Goal: Transaction & Acquisition: Purchase product/service

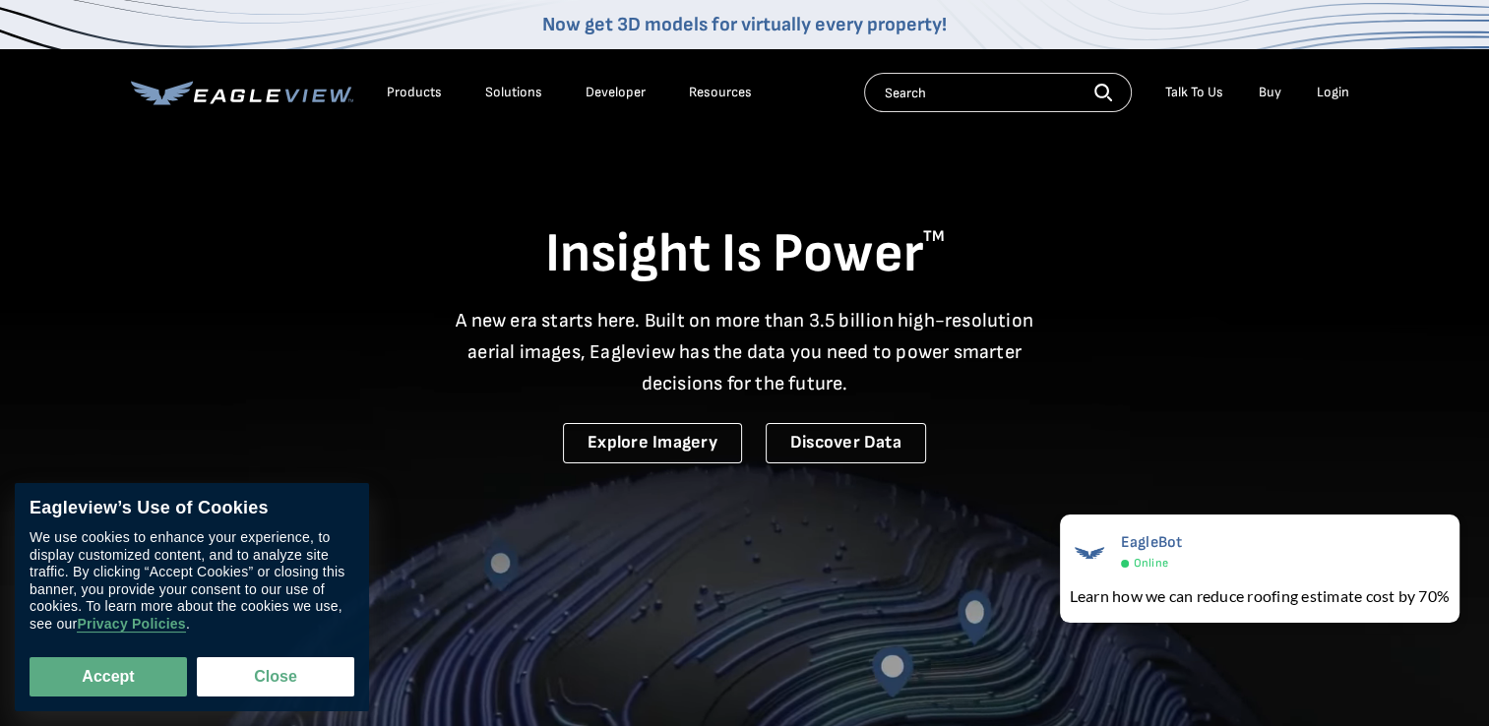
click at [1341, 99] on div "Login" at bounding box center [1332, 93] width 32 height 18
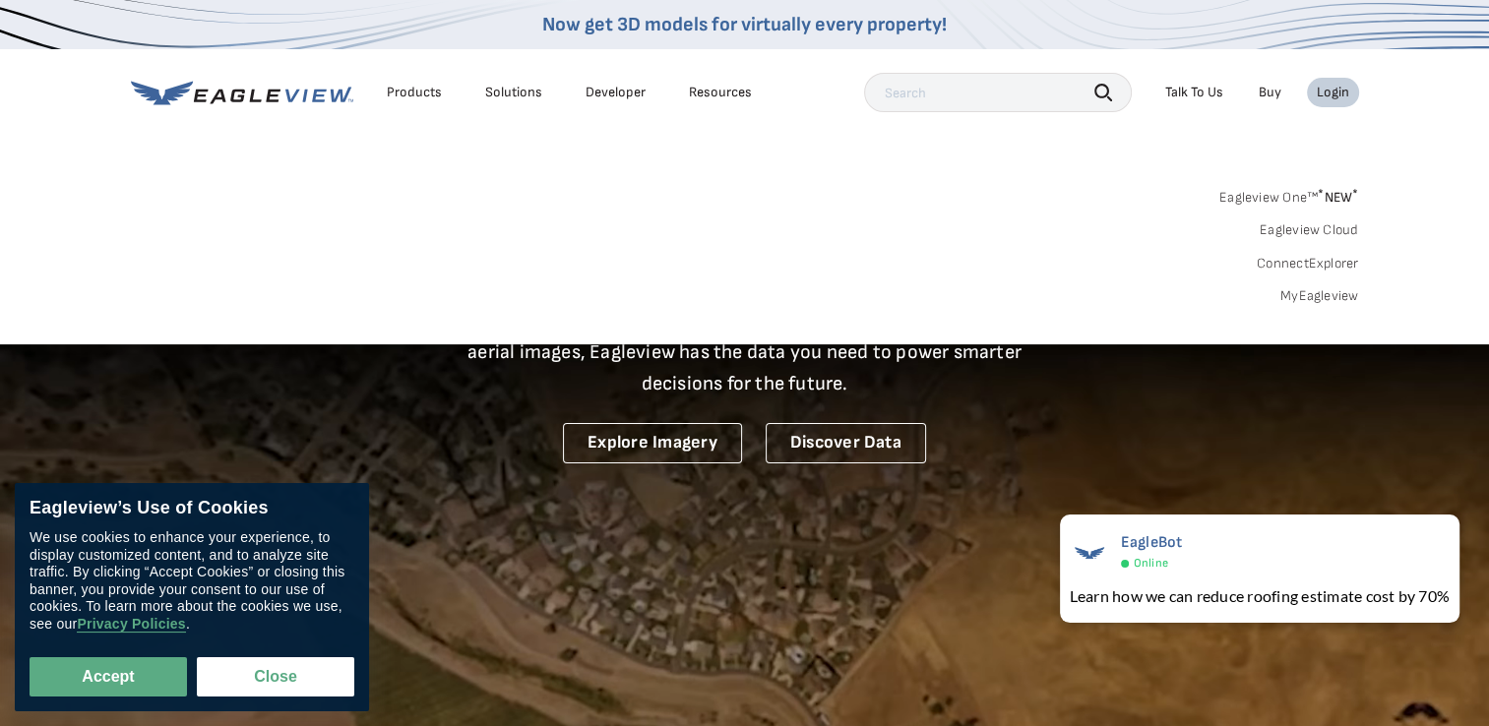
click at [1291, 293] on link "MyEagleview" at bounding box center [1319, 296] width 79 height 18
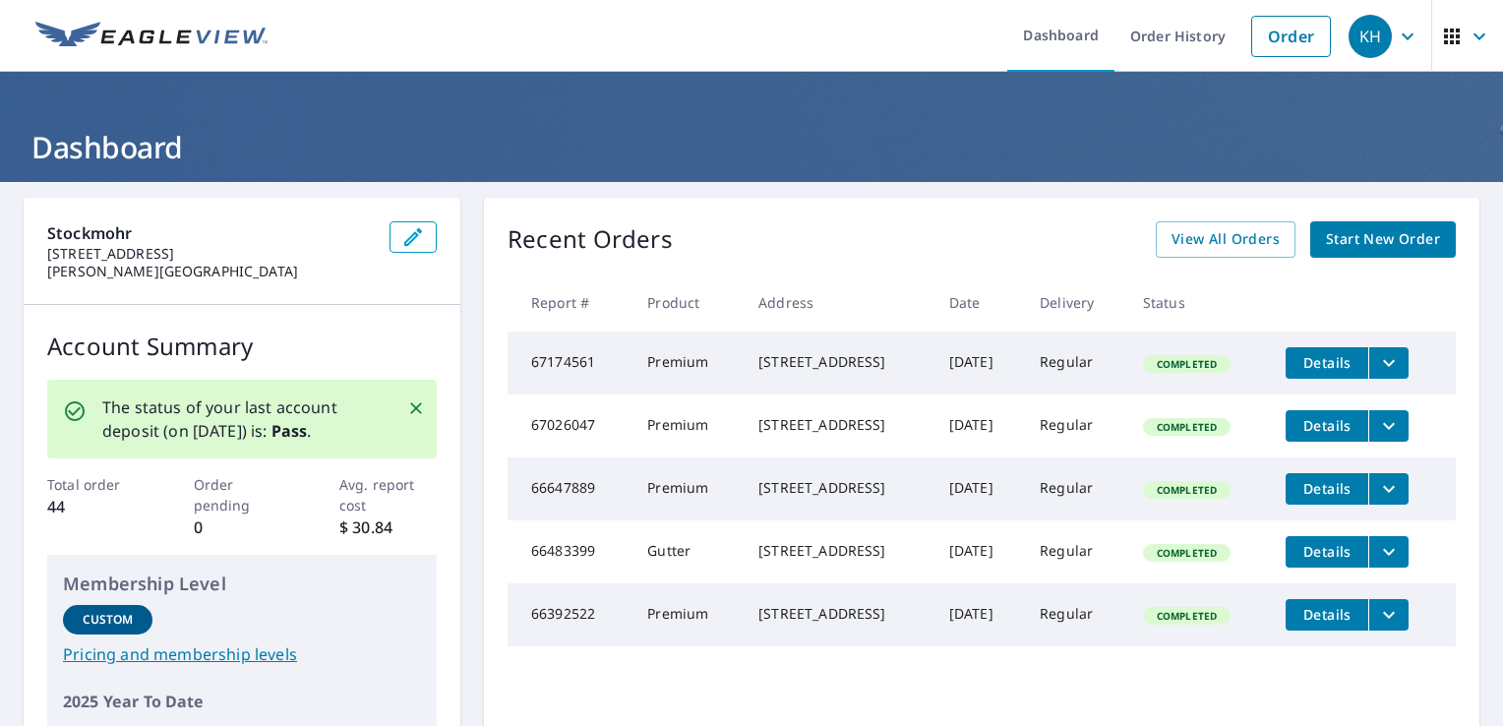
click at [1372, 230] on span "Start New Order" at bounding box center [1383, 239] width 114 height 25
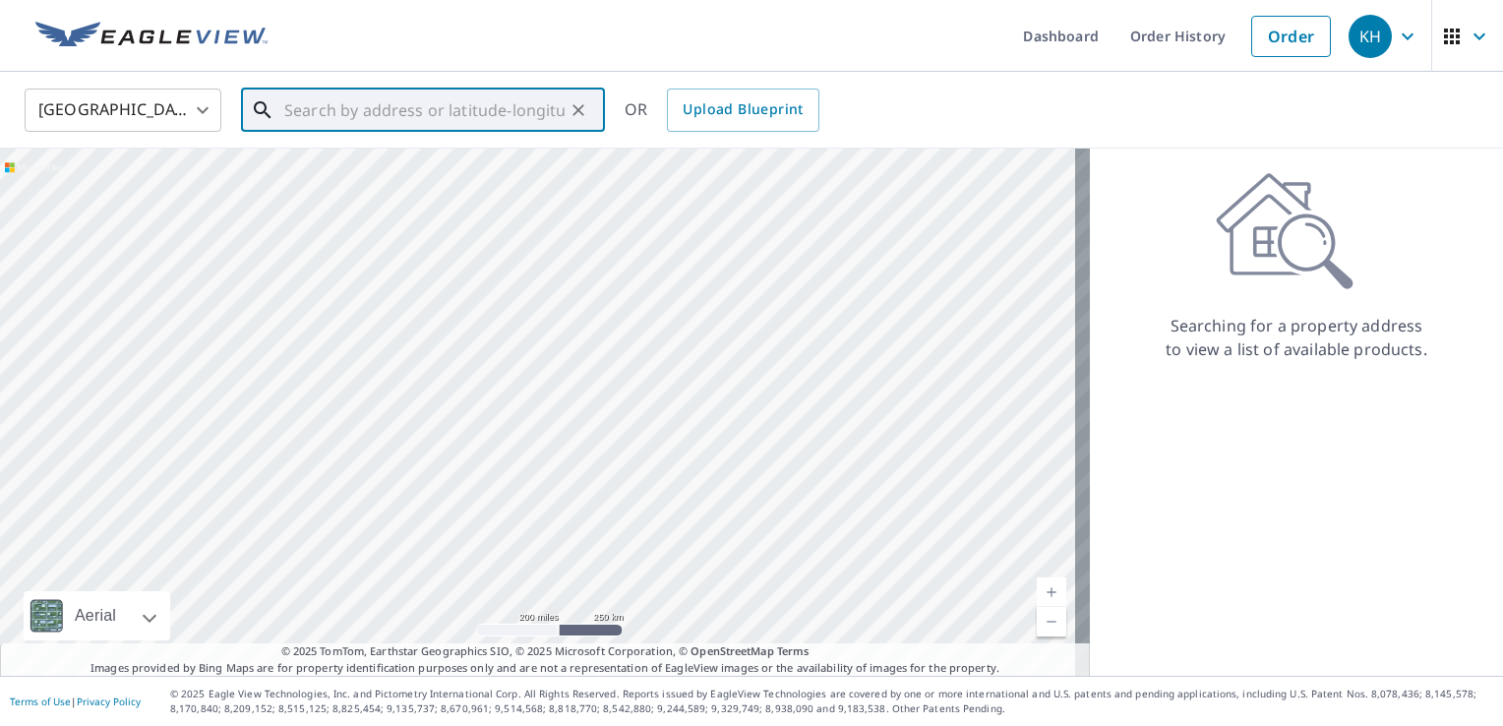
click at [450, 119] on input "text" at bounding box center [424, 110] width 280 height 55
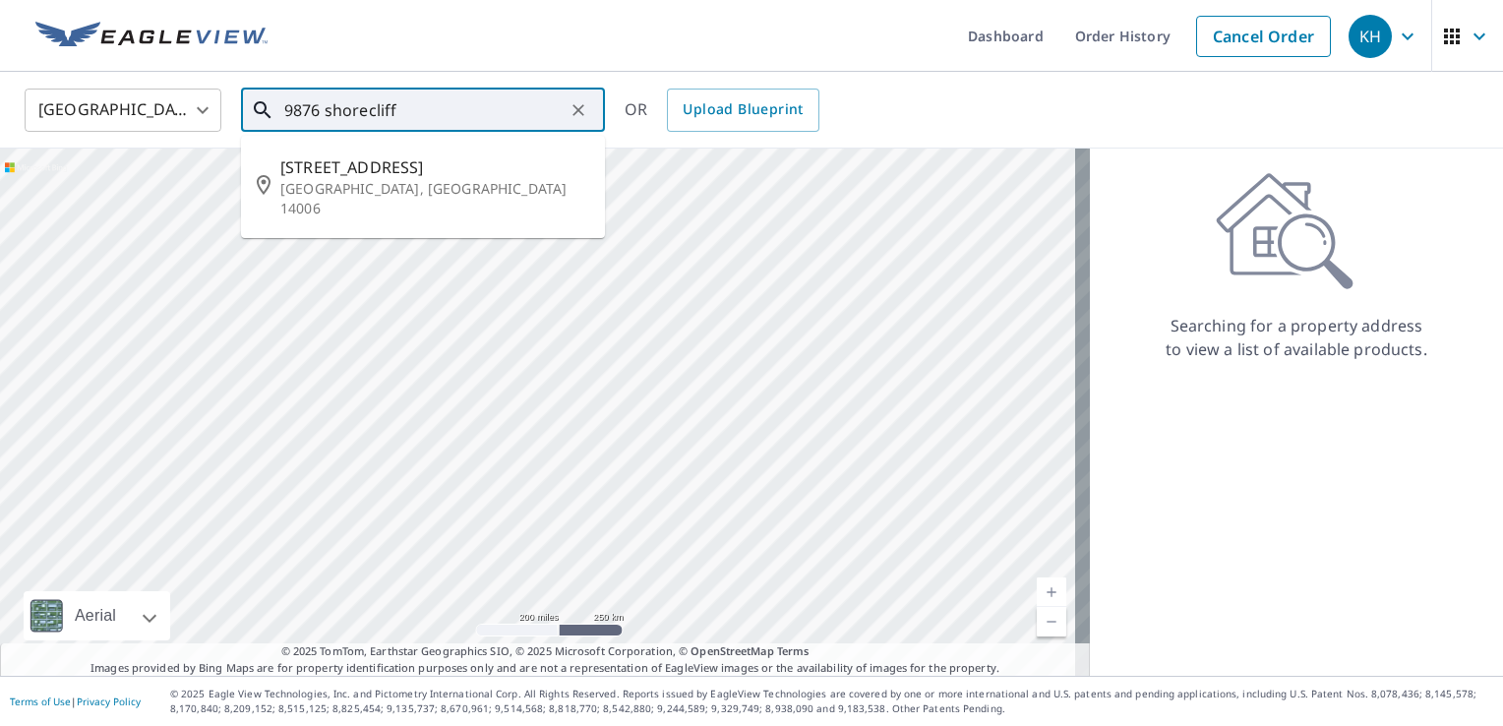
click at [441, 167] on span "[STREET_ADDRESS]" at bounding box center [434, 167] width 309 height 24
type input "[STREET_ADDRESS]"
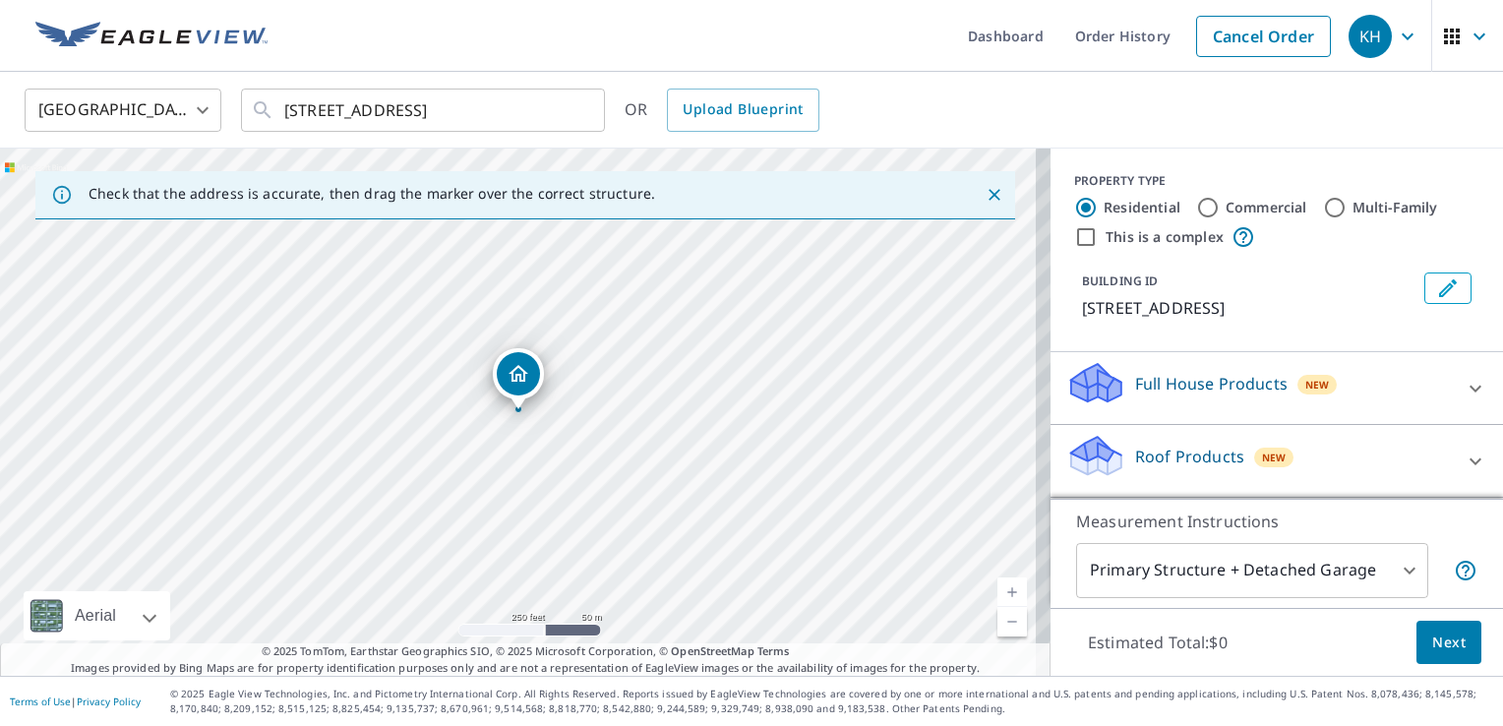
click at [1173, 443] on div "Roof Products New" at bounding box center [1259, 461] width 386 height 56
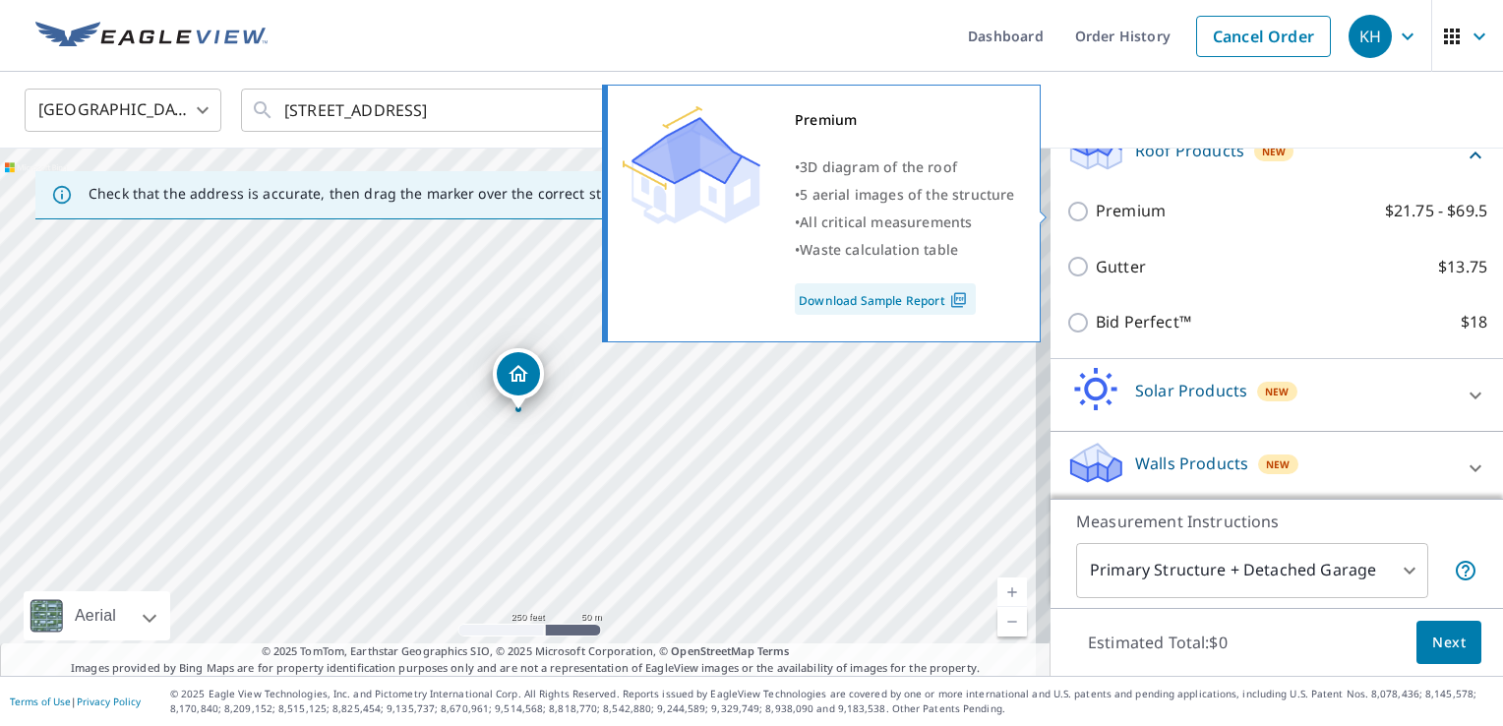
click at [1066, 207] on input "Premium $21.75 - $69.5" at bounding box center [1081, 212] width 30 height 24
checkbox input "true"
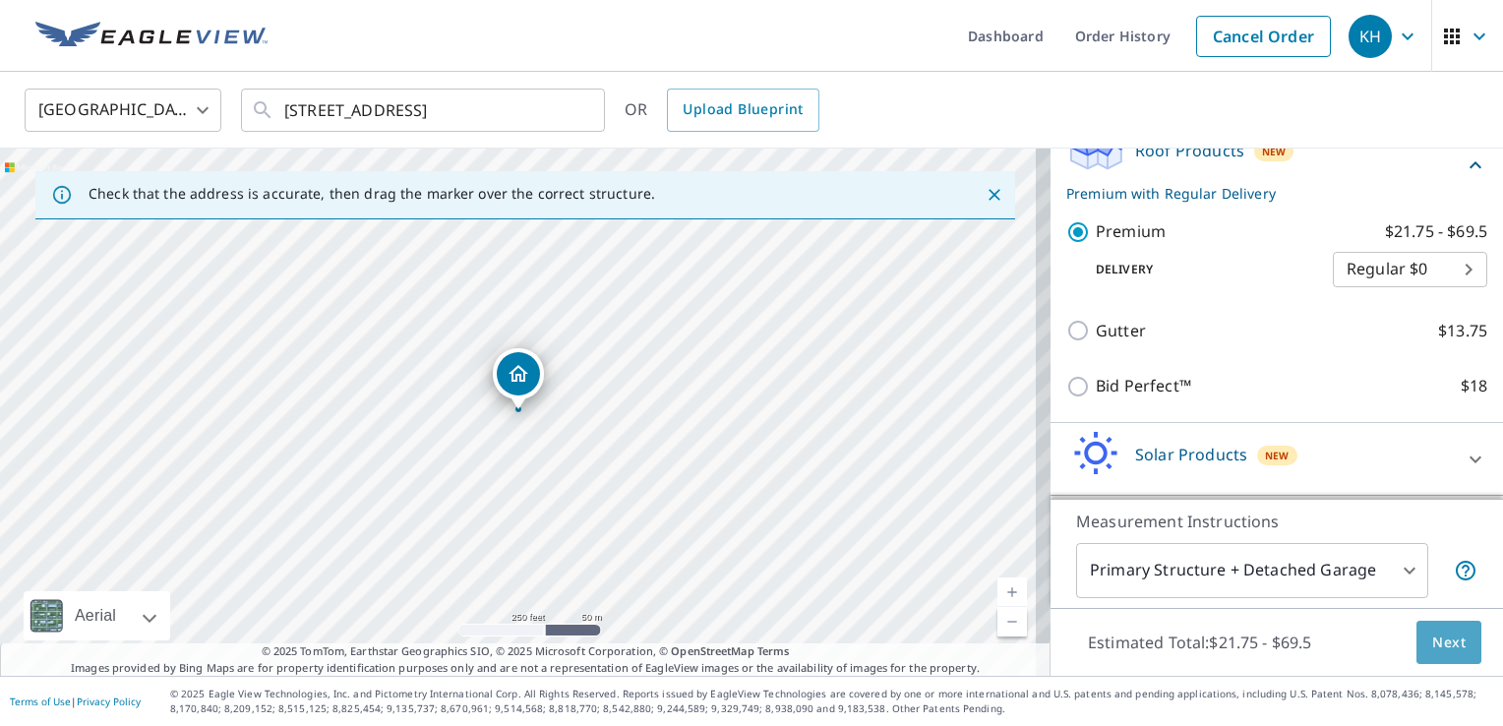
click at [1432, 638] on span "Next" at bounding box center [1448, 643] width 33 height 25
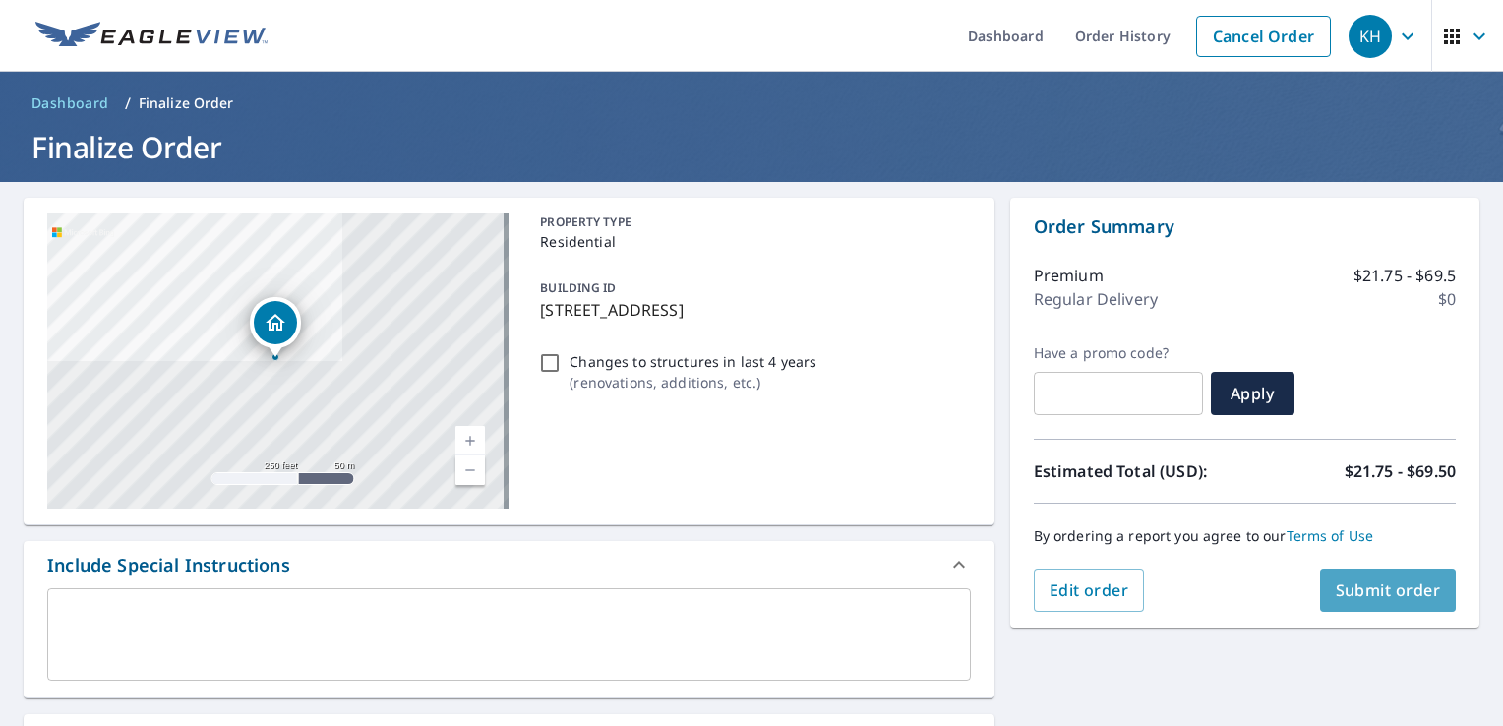
click at [1375, 596] on span "Submit order" at bounding box center [1388, 590] width 105 height 22
checkbox input "true"
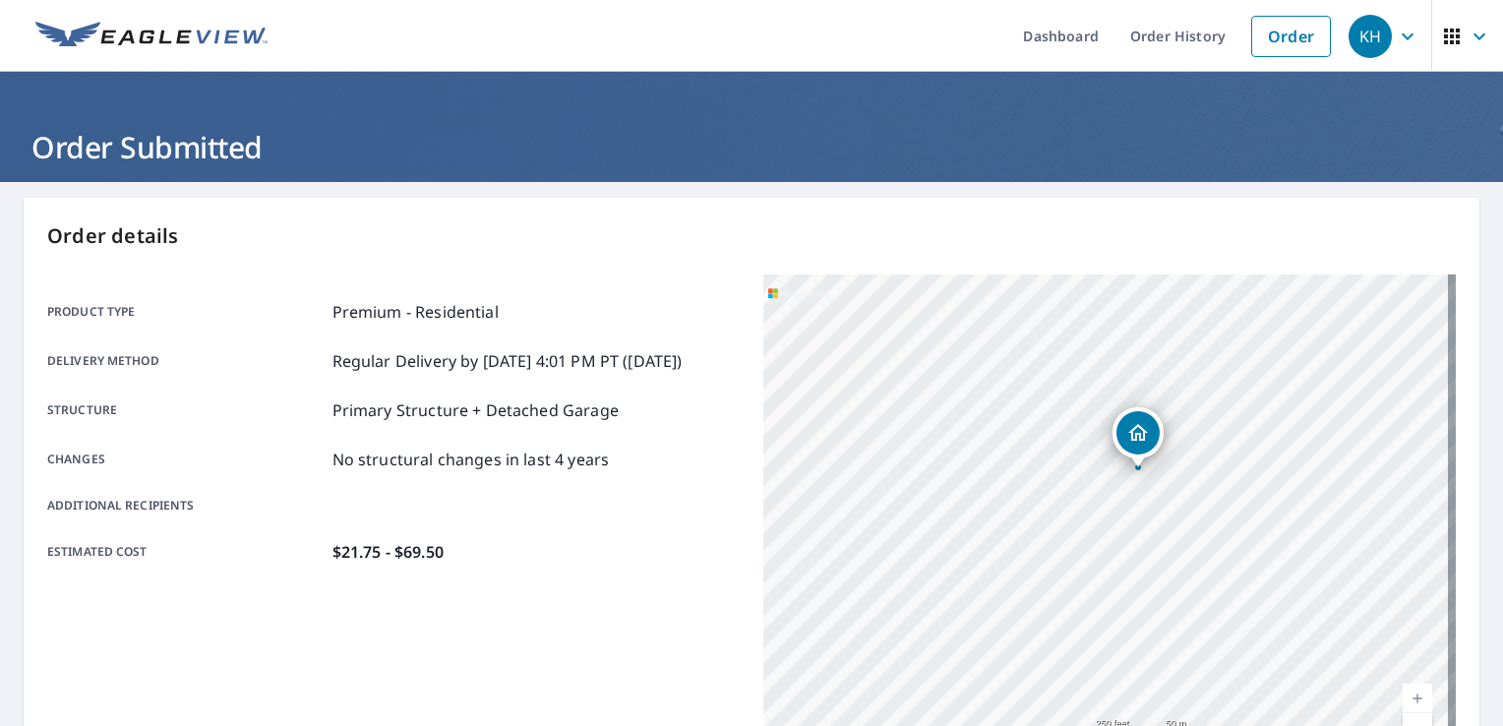
drag, startPoint x: 1337, startPoint y: 700, endPoint x: 1502, endPoint y: 452, distance: 298.0
click at [1502, 452] on html "KH KH Dashboard Order History Order KH Order Submitted Order details Product ty…" at bounding box center [751, 363] width 1503 height 726
